Goal: Check status: Check status

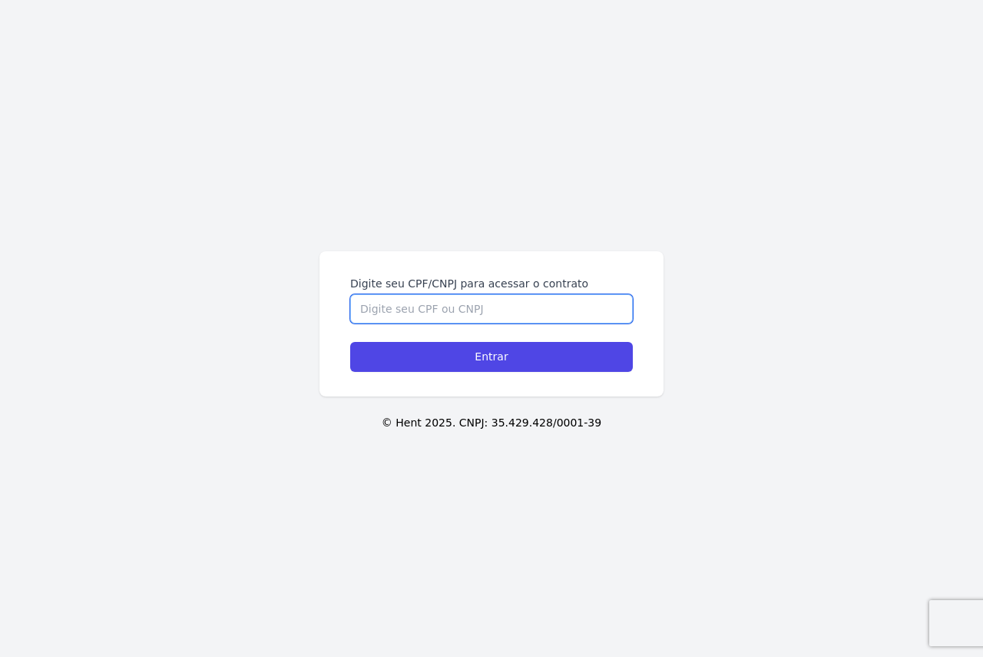
click at [474, 298] on input "Digite seu CPF/CNPJ para acessar o contrato" at bounding box center [491, 308] width 283 height 29
type input "45908306800"
click at [350, 342] on input "Entrar" at bounding box center [491, 357] width 283 height 30
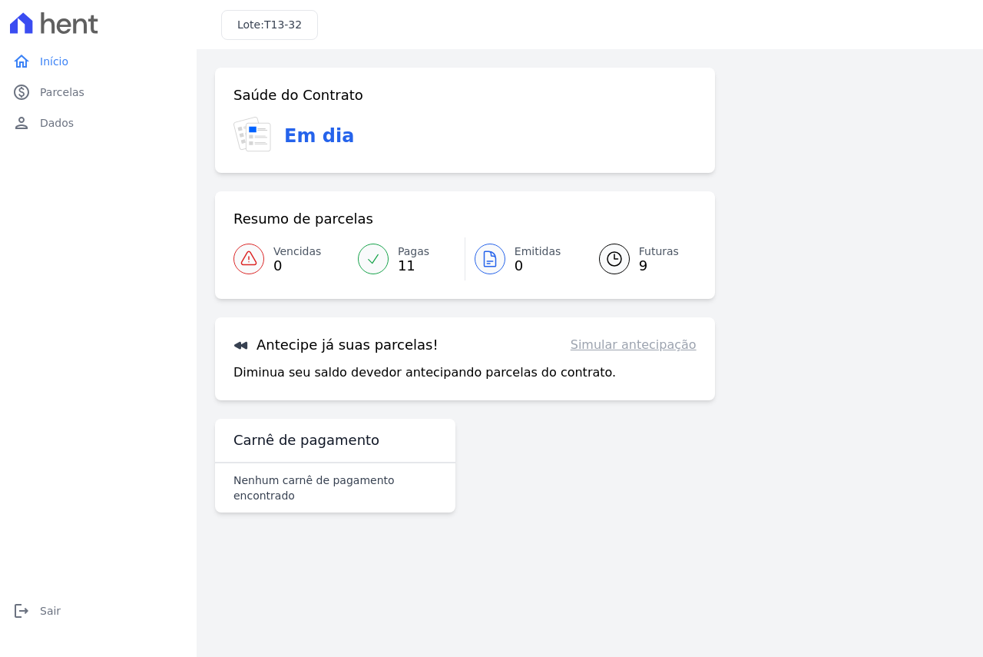
click at [603, 253] on div at bounding box center [614, 258] width 31 height 31
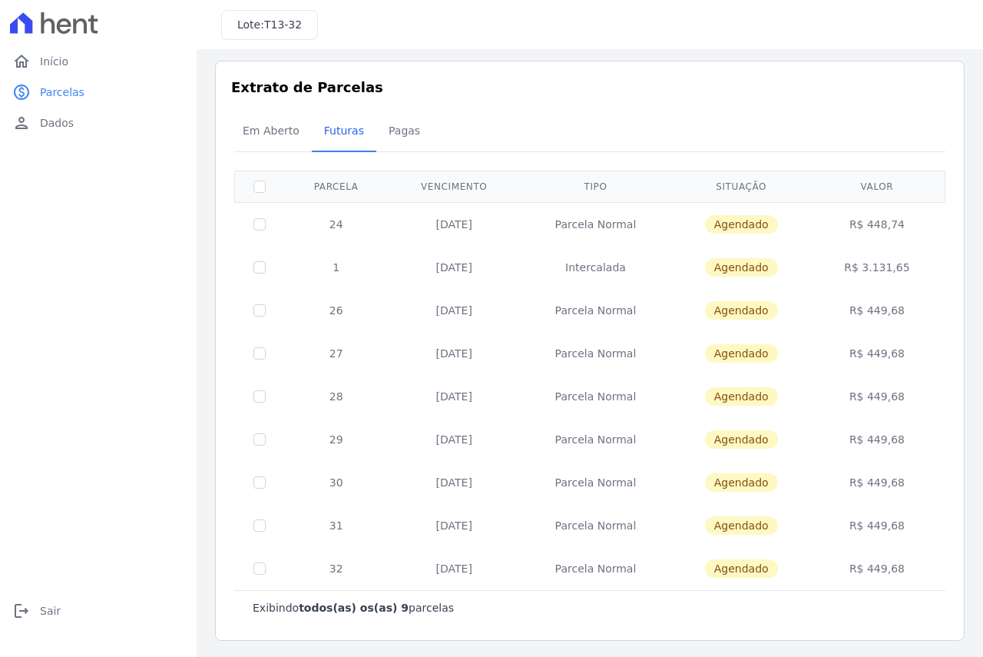
scroll to position [9, 0]
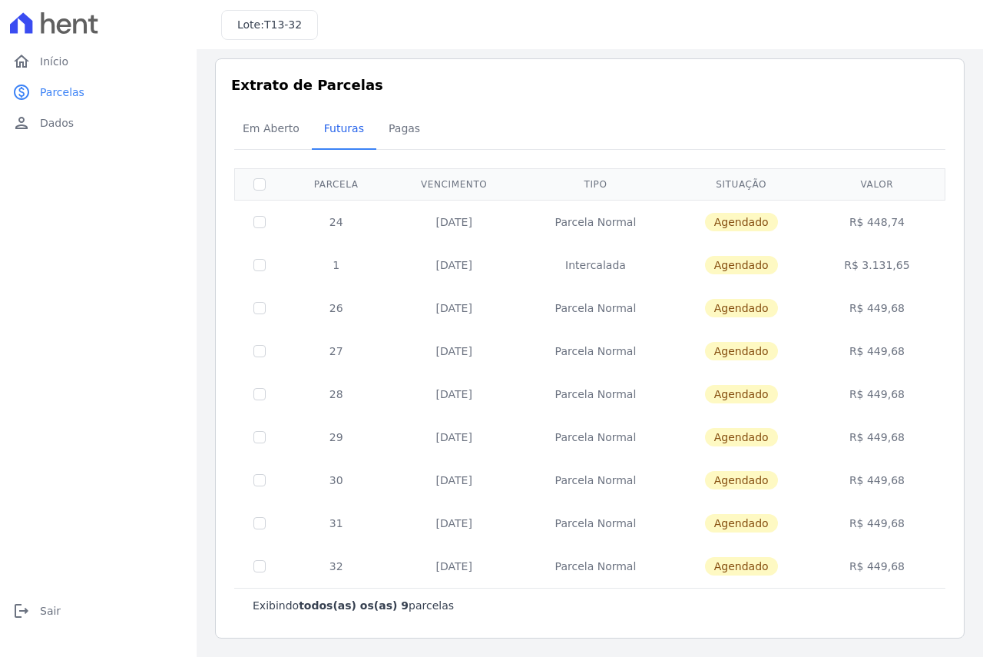
drag, startPoint x: 858, startPoint y: 268, endPoint x: 906, endPoint y: 260, distance: 48.4
click at [906, 260] on td "R$ 3.131,65" at bounding box center [877, 264] width 131 height 43
click at [884, 270] on td "R$ 3.131,65" at bounding box center [877, 264] width 131 height 43
click at [267, 127] on span "Em Aberto" at bounding box center [270, 128] width 75 height 31
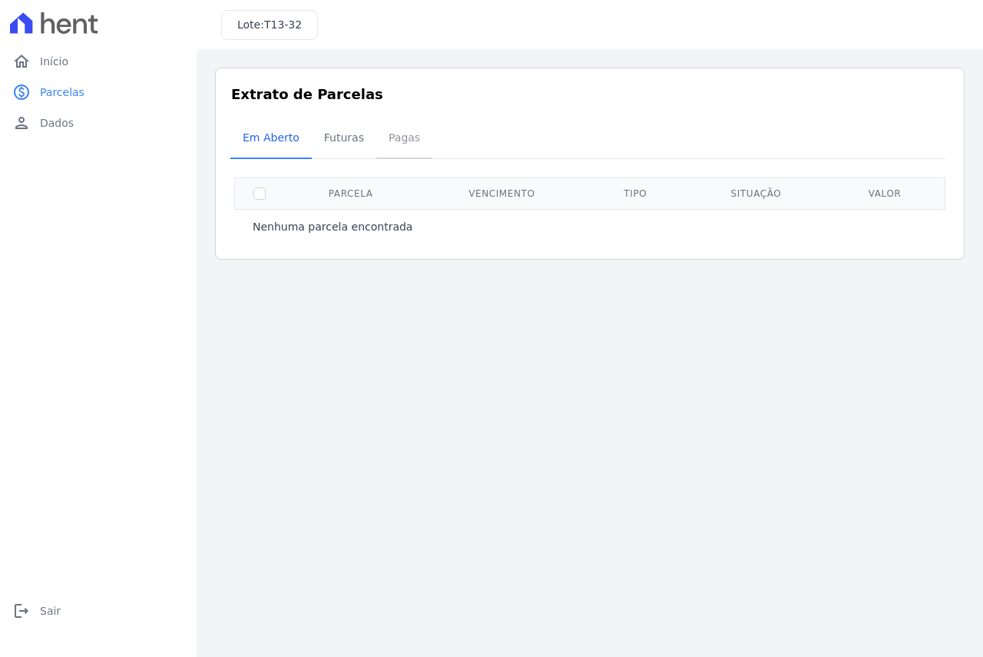
click at [395, 128] on span "Pagas" at bounding box center [404, 137] width 50 height 31
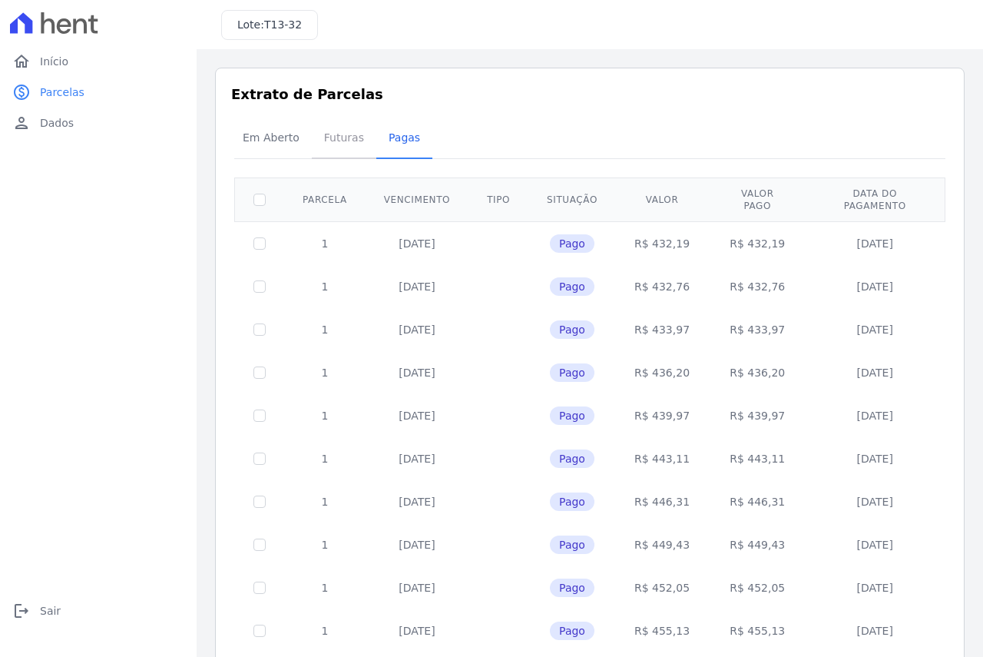
click at [347, 138] on span "Futuras" at bounding box center [344, 137] width 58 height 31
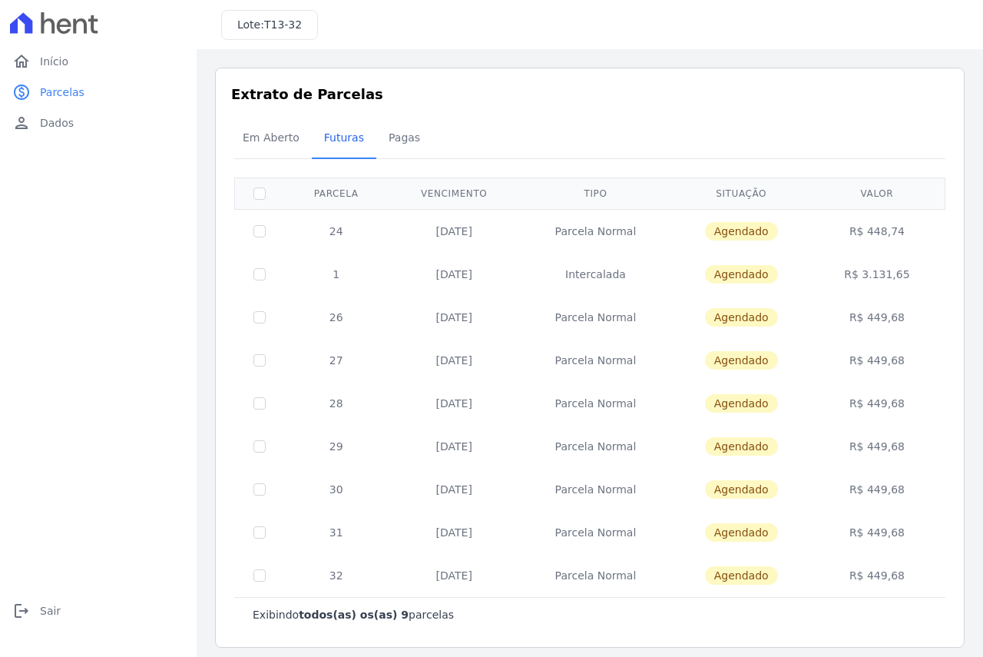
drag, startPoint x: 426, startPoint y: 280, endPoint x: 904, endPoint y: 275, distance: 477.6
click at [904, 275] on tr "1 25/10/2025 Intercalada Agendado R$ 3.131,65" at bounding box center [590, 274] width 710 height 43
click at [259, 274] on input "checkbox" at bounding box center [259, 274] width 12 height 12
checkbox input "true"
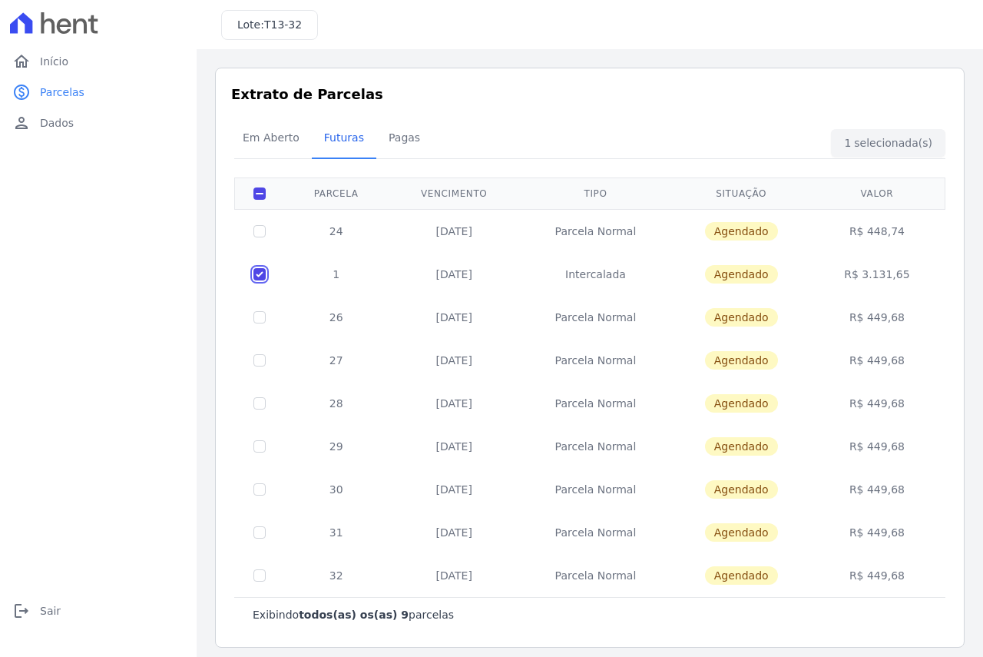
click at [259, 274] on input "checkbox" at bounding box center [259, 274] width 12 height 12
checkbox input "false"
click at [261, 232] on input "checkbox" at bounding box center [259, 231] width 12 height 12
checkbox input "true"
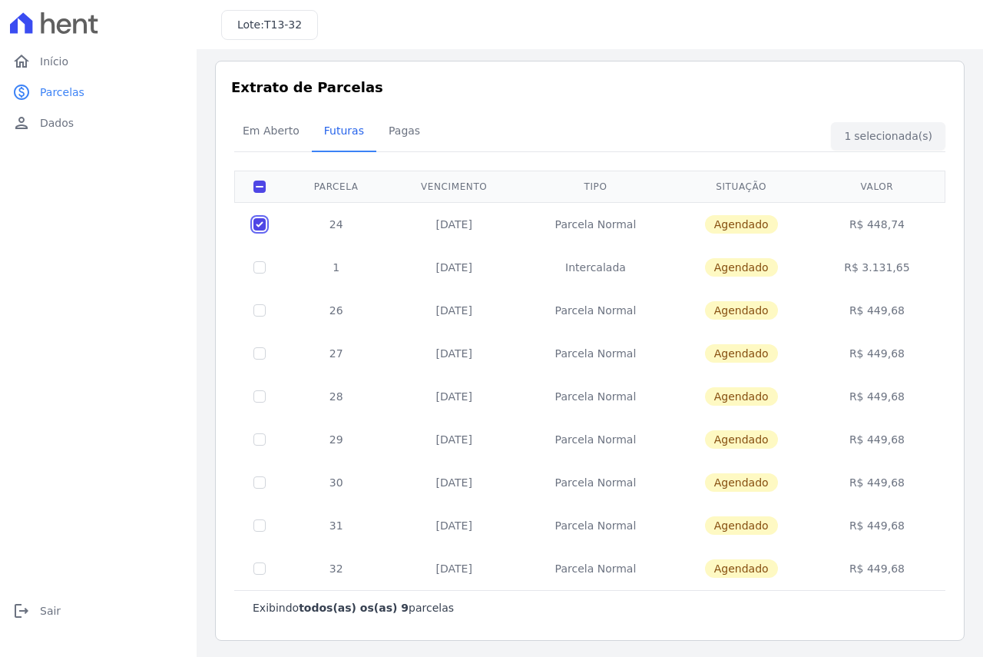
scroll to position [9, 0]
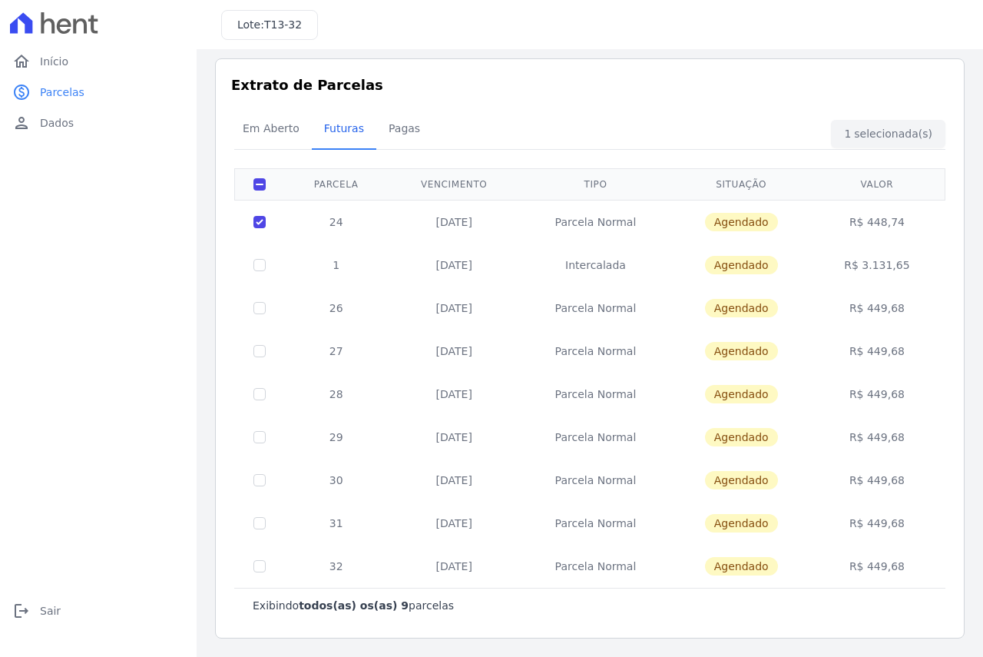
click at [376, 212] on td "24" at bounding box center [336, 222] width 104 height 44
click at [260, 183] on input "checkbox" at bounding box center [259, 184] width 12 height 12
checkbox input "false"
click at [260, 183] on input "checkbox" at bounding box center [259, 184] width 12 height 12
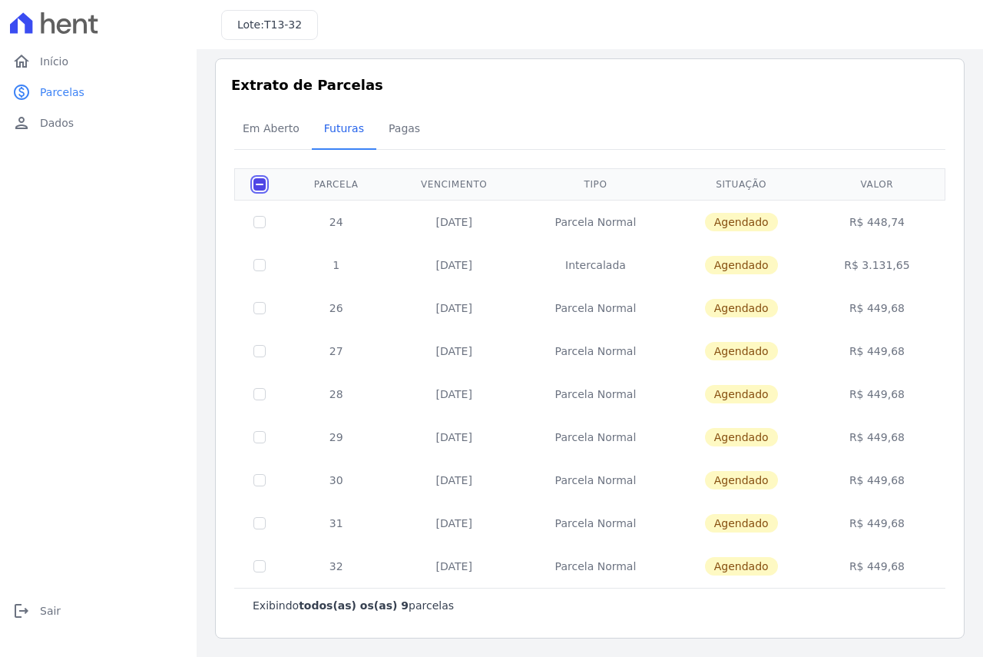
checkbox input "true"
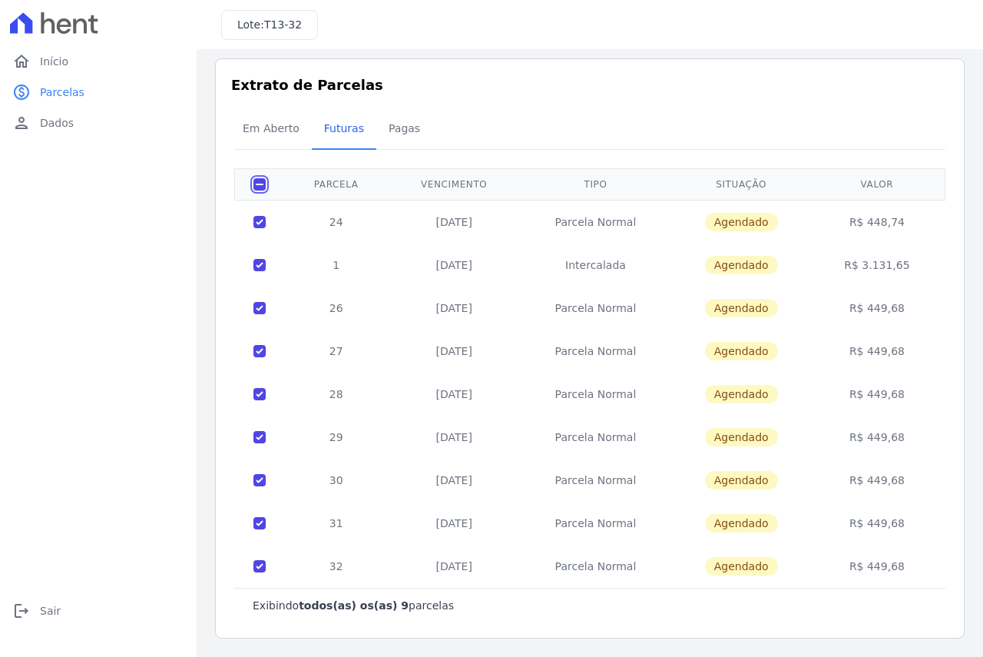
checkbox input "true"
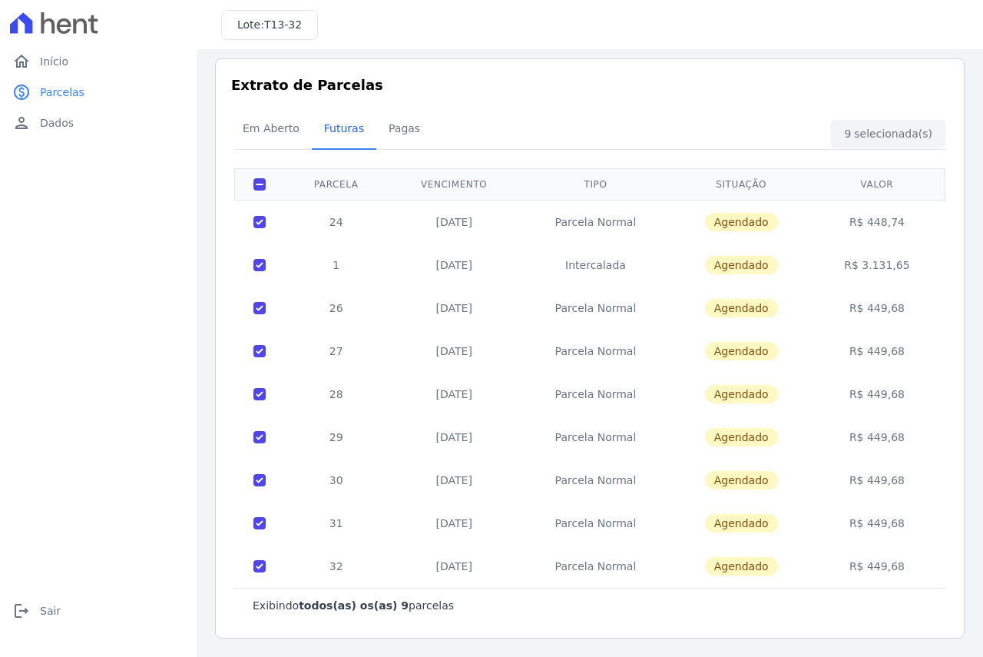
click at [871, 141] on div "Em Aberto Futuras Pagas" at bounding box center [589, 130] width 719 height 38
click at [869, 128] on div "Em Aberto Futuras Pagas" at bounding box center [589, 130] width 719 height 38
